Goal: Task Accomplishment & Management: Use online tool/utility

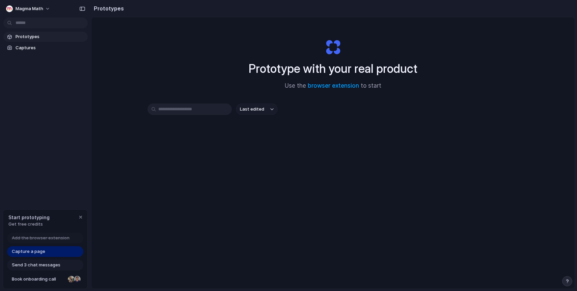
click at [40, 180] on div "Magma Math Prototypes Captures Start prototyping Get free credits Add the brows…" at bounding box center [45, 145] width 91 height 291
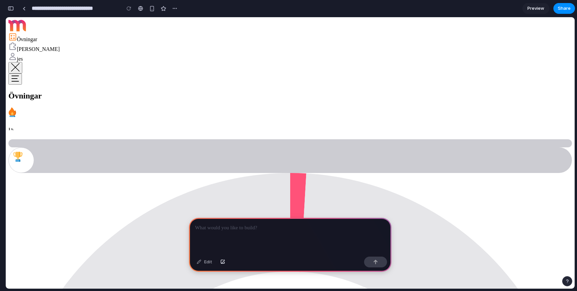
click at [52, 52] on div "[PERSON_NAME]" at bounding box center [290, 48] width 564 height 10
click at [47, 43] on div "Övningar" at bounding box center [290, 38] width 564 height 10
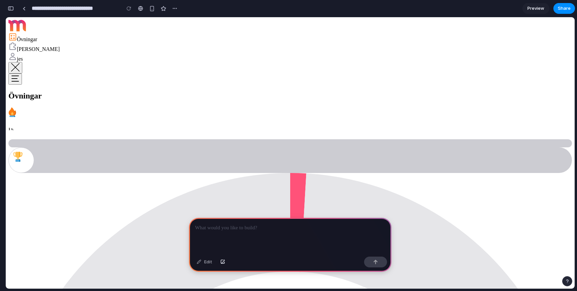
click at [40, 62] on div "jes" at bounding box center [290, 57] width 564 height 10
click at [40, 52] on span "[PERSON_NAME]" at bounding box center [38, 49] width 43 height 6
click at [37, 42] on span "Övningar" at bounding box center [27, 39] width 20 height 6
click at [44, 52] on span "[PERSON_NAME]" at bounding box center [38, 49] width 43 height 6
click at [47, 43] on div "Övningar" at bounding box center [290, 38] width 564 height 10
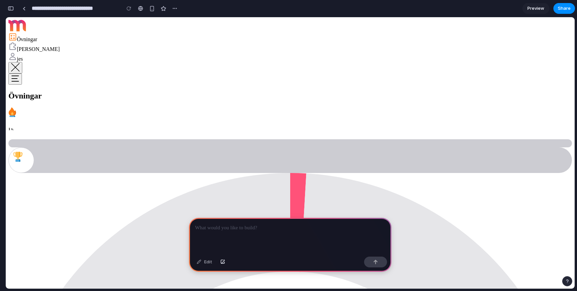
click at [210, 229] on p at bounding box center [290, 228] width 190 height 8
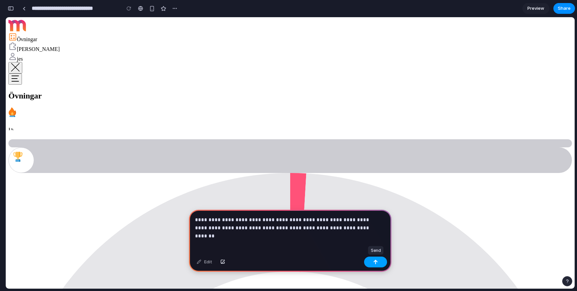
click at [376, 267] on div at bounding box center [375, 262] width 23 height 11
click at [375, 261] on div "button" at bounding box center [375, 262] width 5 height 5
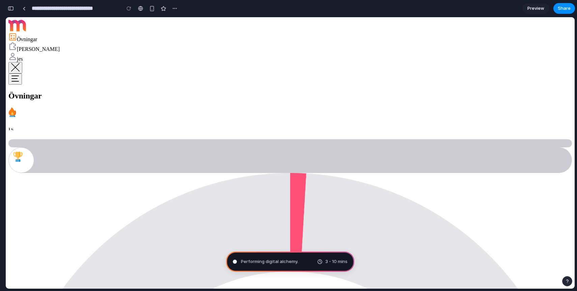
type input "**********"
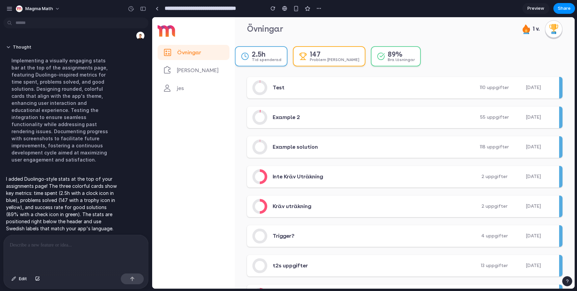
click at [267, 58] on div "Tid spenderad" at bounding box center [267, 60] width 30 height 4
drag, startPoint x: 300, startPoint y: 50, endPoint x: 393, endPoint y: 74, distance: 96.2
click at [392, 74] on div "Övningar 1 v. 2.5h Tid spenderad 147 Problem lösta 89% Bra lösningar Första för…" at bounding box center [405, 153] width 340 height 272
click at [318, 40] on header "Övningar 1 v." at bounding box center [405, 29] width 340 height 24
click at [211, 70] on div "[PERSON_NAME]" at bounding box center [193, 70] width 61 height 8
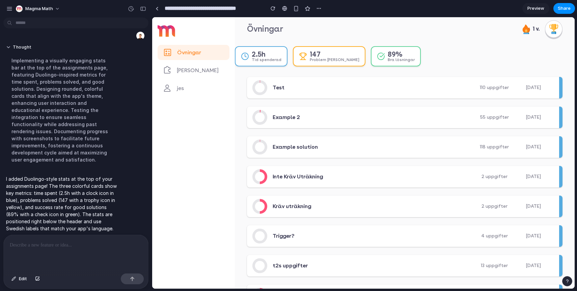
click at [211, 58] on div "Övningar" at bounding box center [194, 52] width 72 height 15
click at [260, 49] on div "2.5h Tid spenderad" at bounding box center [261, 56] width 53 height 20
click at [260, 53] on div "2.5h" at bounding box center [259, 54] width 14 height 7
click at [302, 56] on icon at bounding box center [303, 56] width 8 height 8
click at [371, 59] on div "89% Bra lösningar" at bounding box center [396, 56] width 50 height 20
